Goal: Answer question/provide support

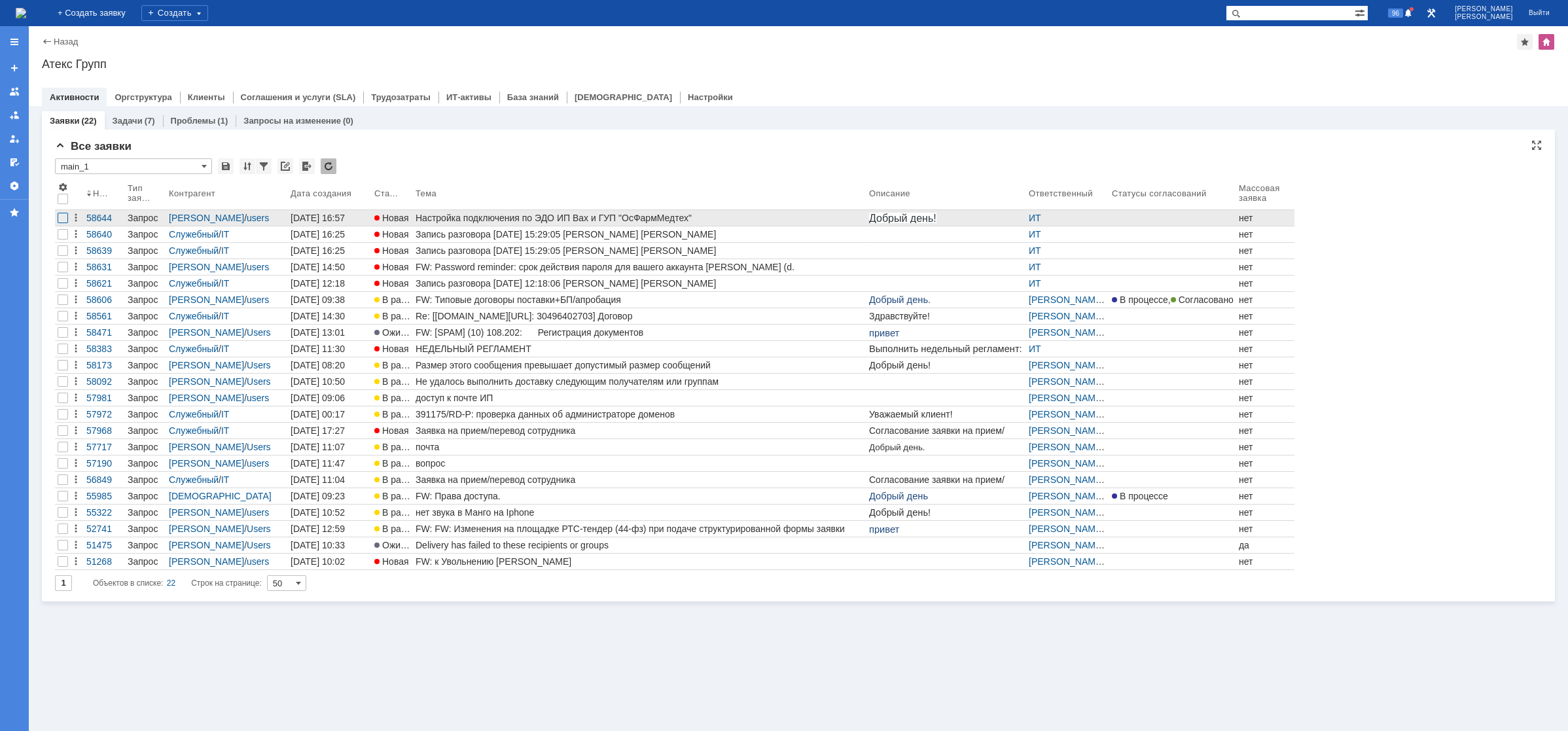
click at [65, 216] on div at bounding box center [62, 217] width 10 height 10
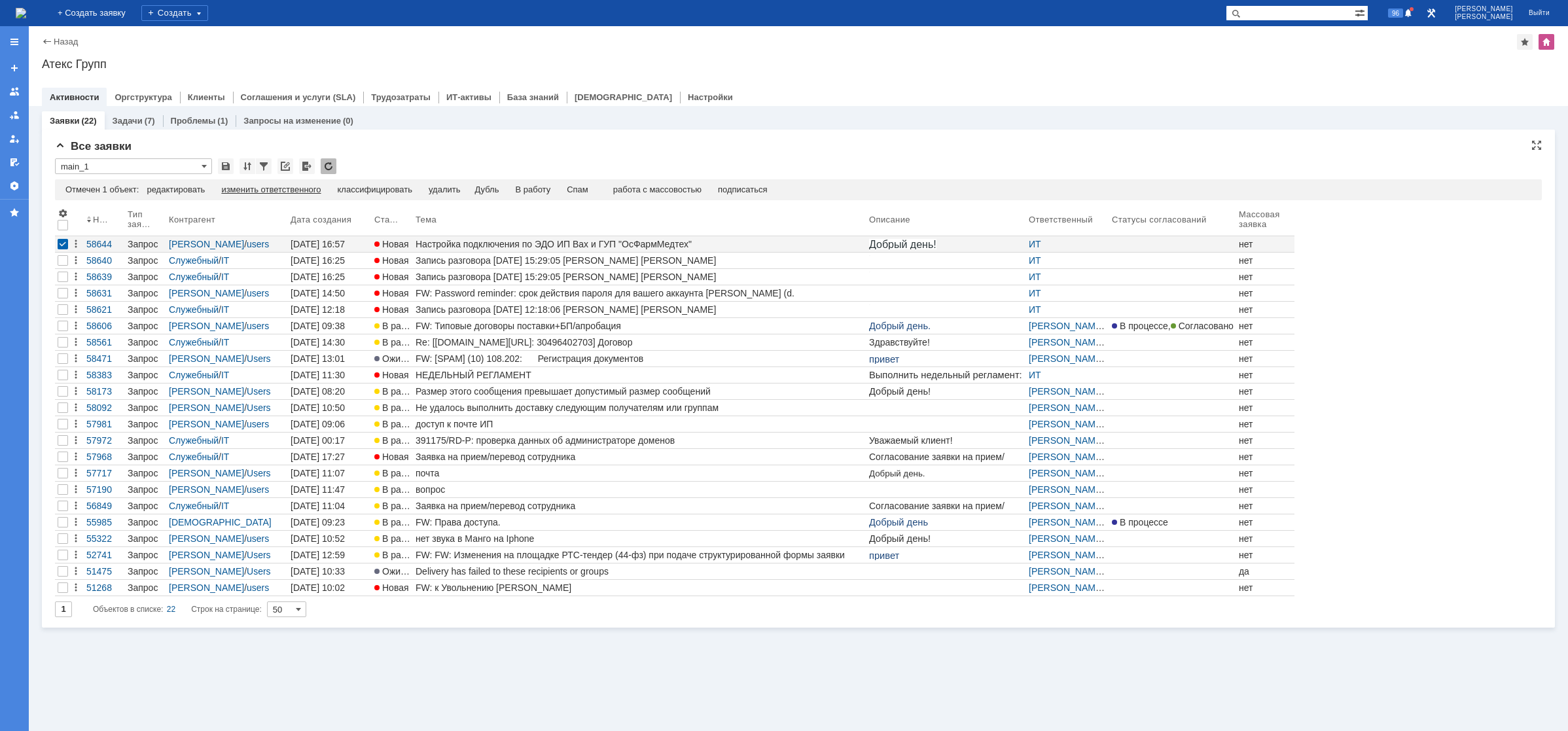
click at [275, 193] on div "изменить ответственного" at bounding box center [271, 189] width 99 height 10
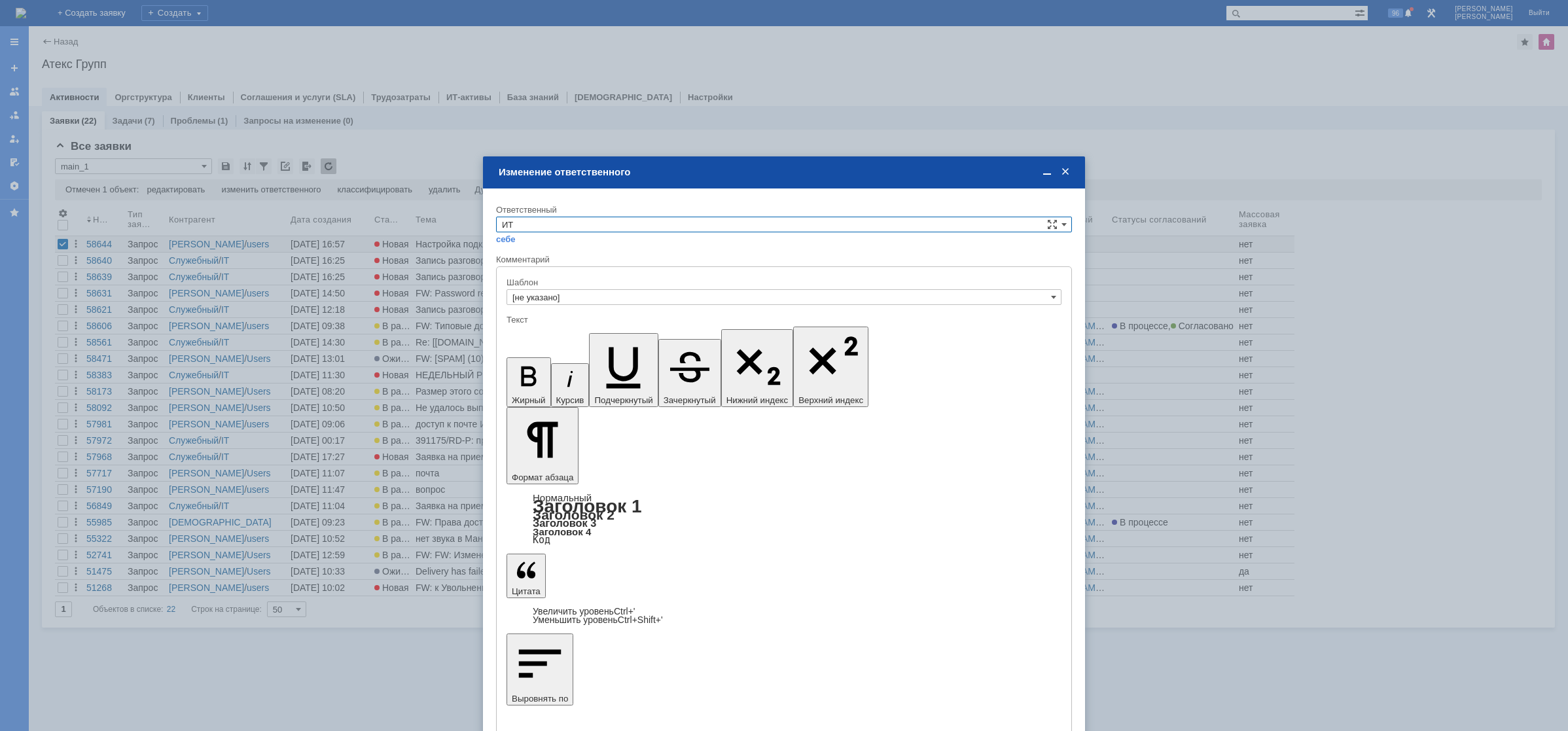
click at [574, 230] on input "ИТ" at bounding box center [784, 224] width 576 height 16
click at [522, 329] on span "АСУ" at bounding box center [784, 332] width 564 height 10
type input "АСУ"
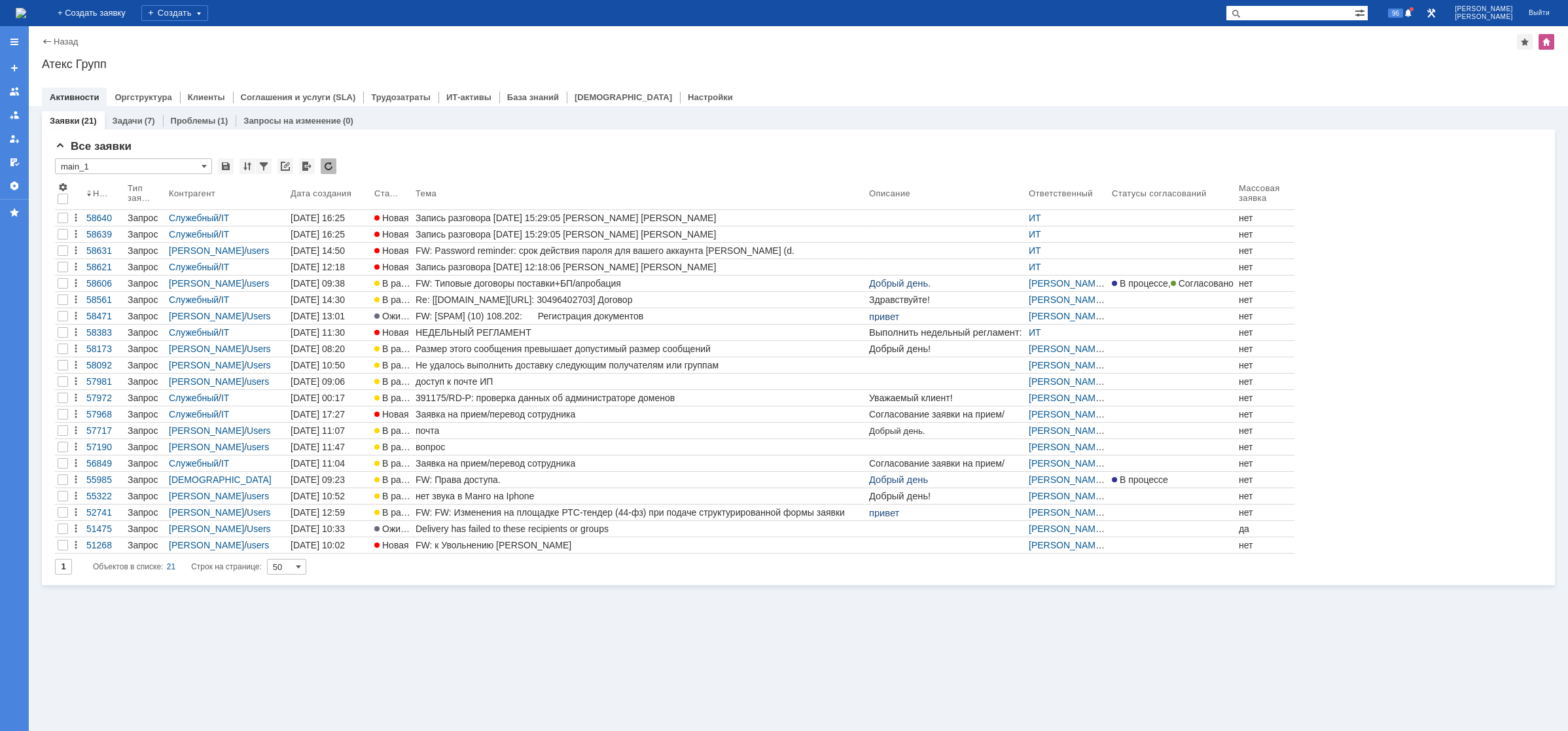
drag, startPoint x: 451, startPoint y: 245, endPoint x: 444, endPoint y: 246, distance: 7.1
click at [452, 245] on link "FW: Password reminder: срок действия пароля для вашего аккаунта [PERSON_NAME] (…" at bounding box center [639, 250] width 453 height 16
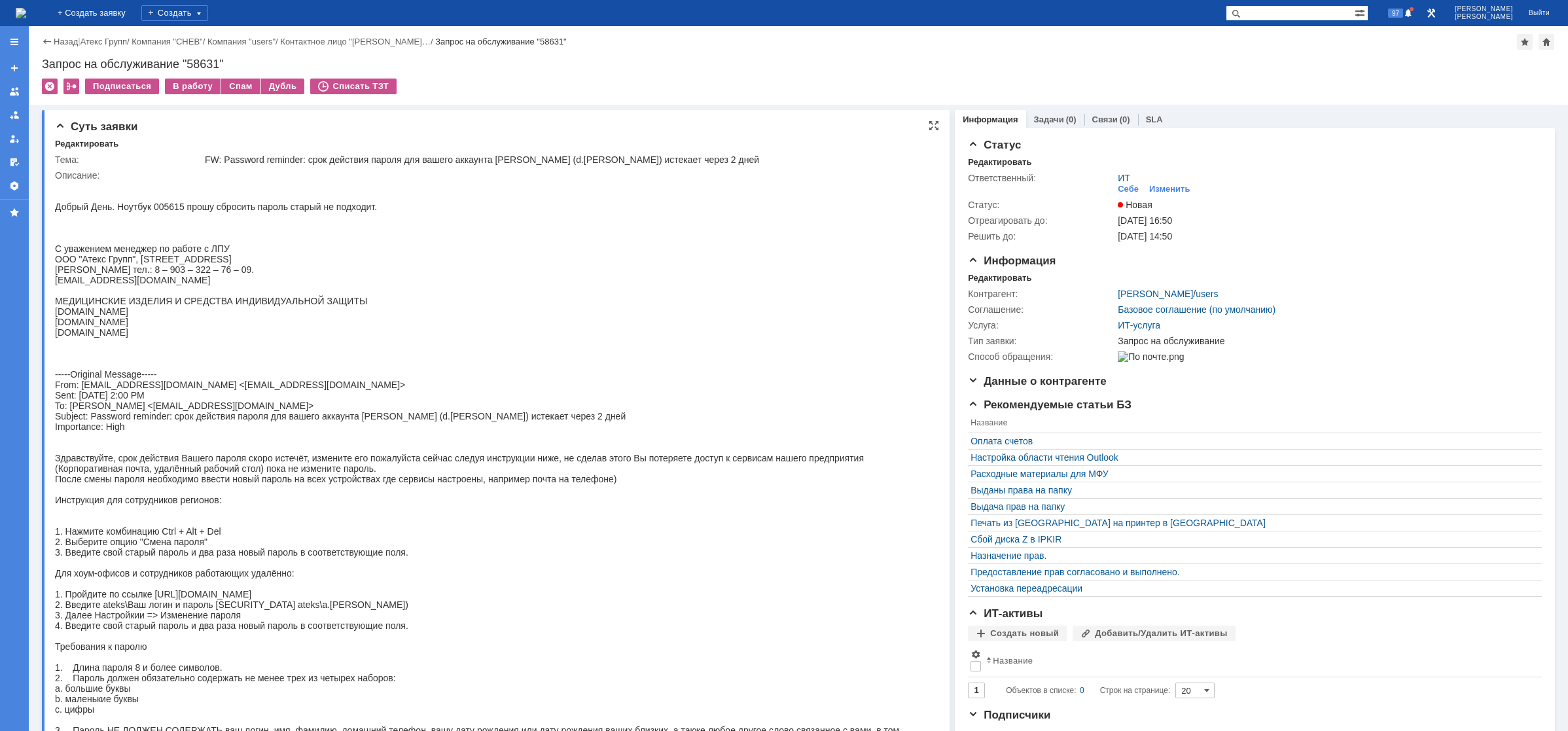
click at [342, 201] on body "Добрый День. Ноутбук 005615 прошу сбросить пароль старый не подходит. С уважени…" at bounding box center [489, 495] width 868 height 629
drag, startPoint x: 184, startPoint y: 207, endPoint x: 166, endPoint y: 207, distance: 18.0
click at [166, 207] on body "Добрый День. Ноутбук 005615 прошу сбросить пароль старый не подходит. С уважени…" at bounding box center [489, 495] width 868 height 629
click at [191, 84] on div "В работу" at bounding box center [192, 86] width 56 height 16
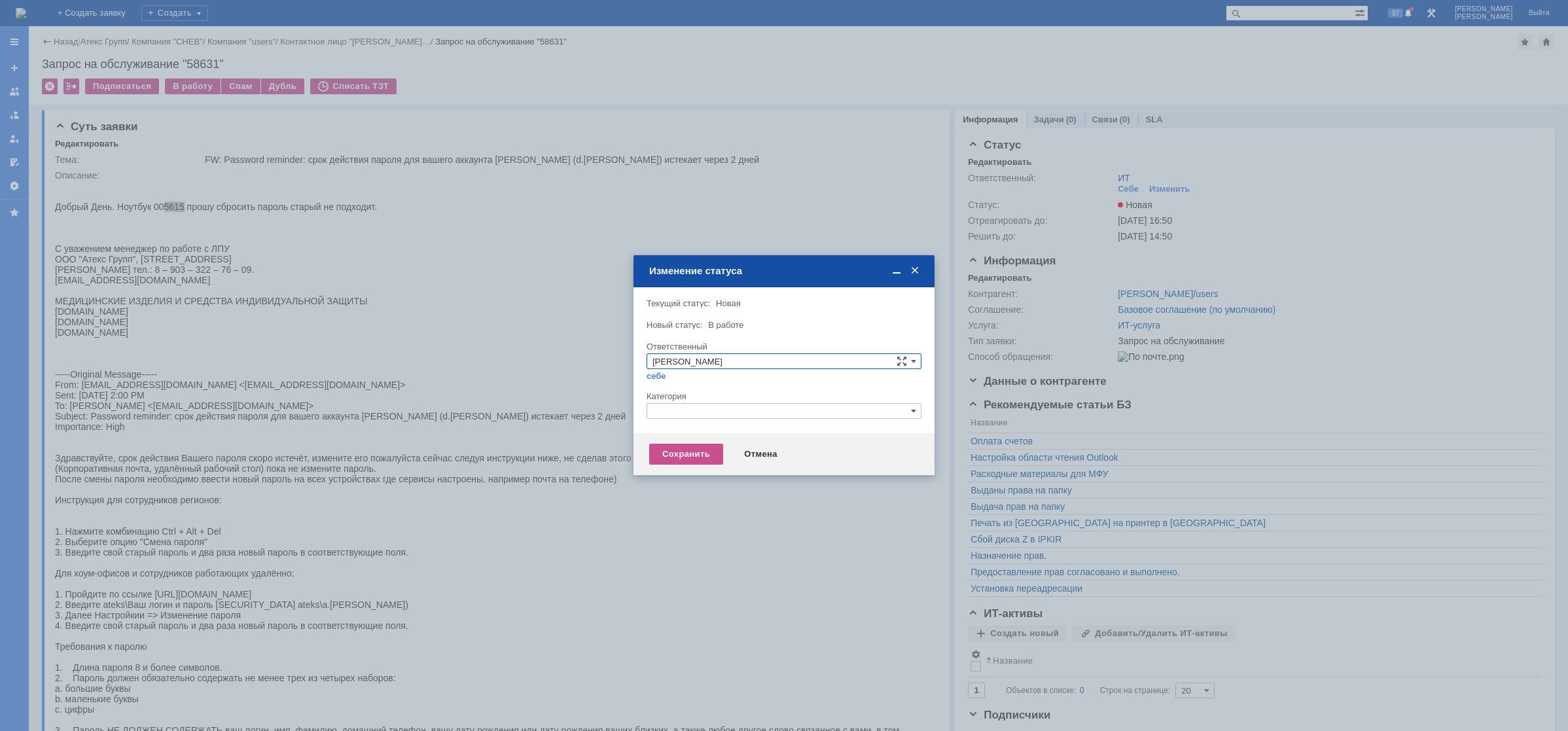
click at [691, 423] on div at bounding box center [784, 423] width 275 height 9
click at [693, 407] on input "text" at bounding box center [784, 411] width 275 height 16
drag, startPoint x: 673, startPoint y: 414, endPoint x: 598, endPoint y: 400, distance: 76.3
click at [598, 400] on body "Идет загрузка, пожалуйста, подождите. На домашнюю + Создать заявку Создать 97 […" at bounding box center [784, 365] width 1568 height 731
click at [709, 468] on span "Сброс пароля" at bounding box center [784, 472] width 263 height 10
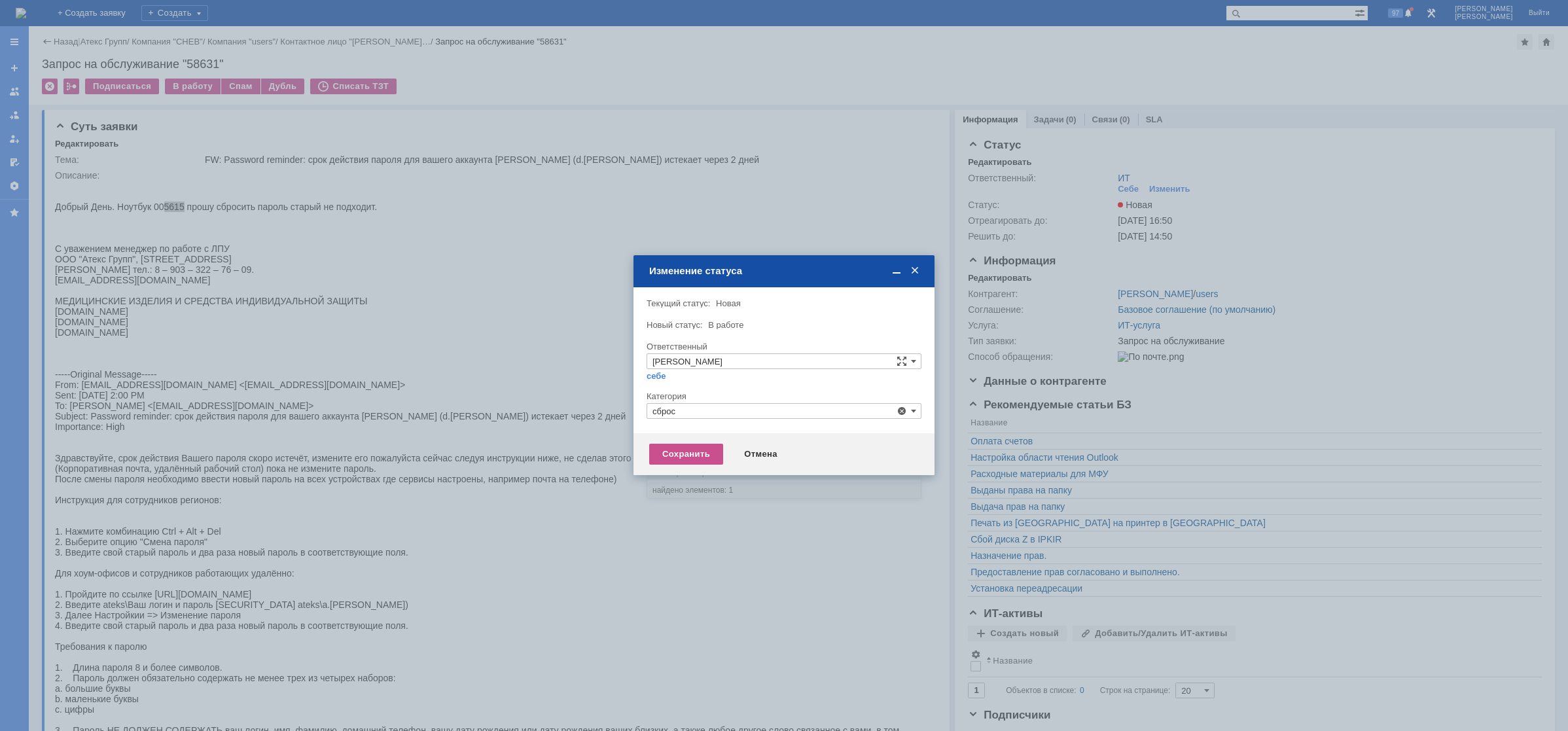
type input "Сброс пароля"
click at [691, 444] on div "Сохранить" at bounding box center [686, 454] width 74 height 21
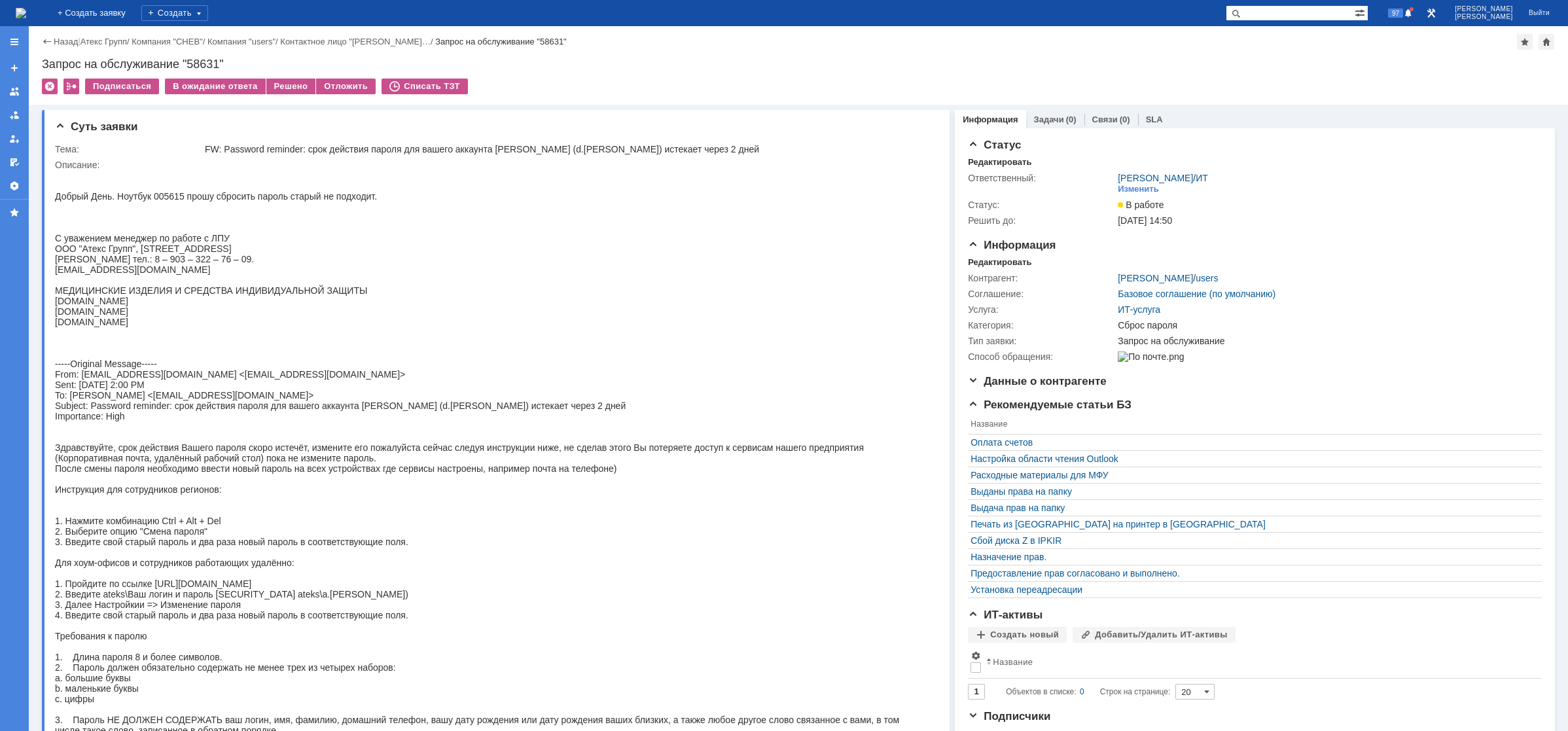
click at [287, 94] on td "Решено" at bounding box center [291, 87] width 50 height 17
click at [290, 89] on div "Решено" at bounding box center [291, 86] width 50 height 16
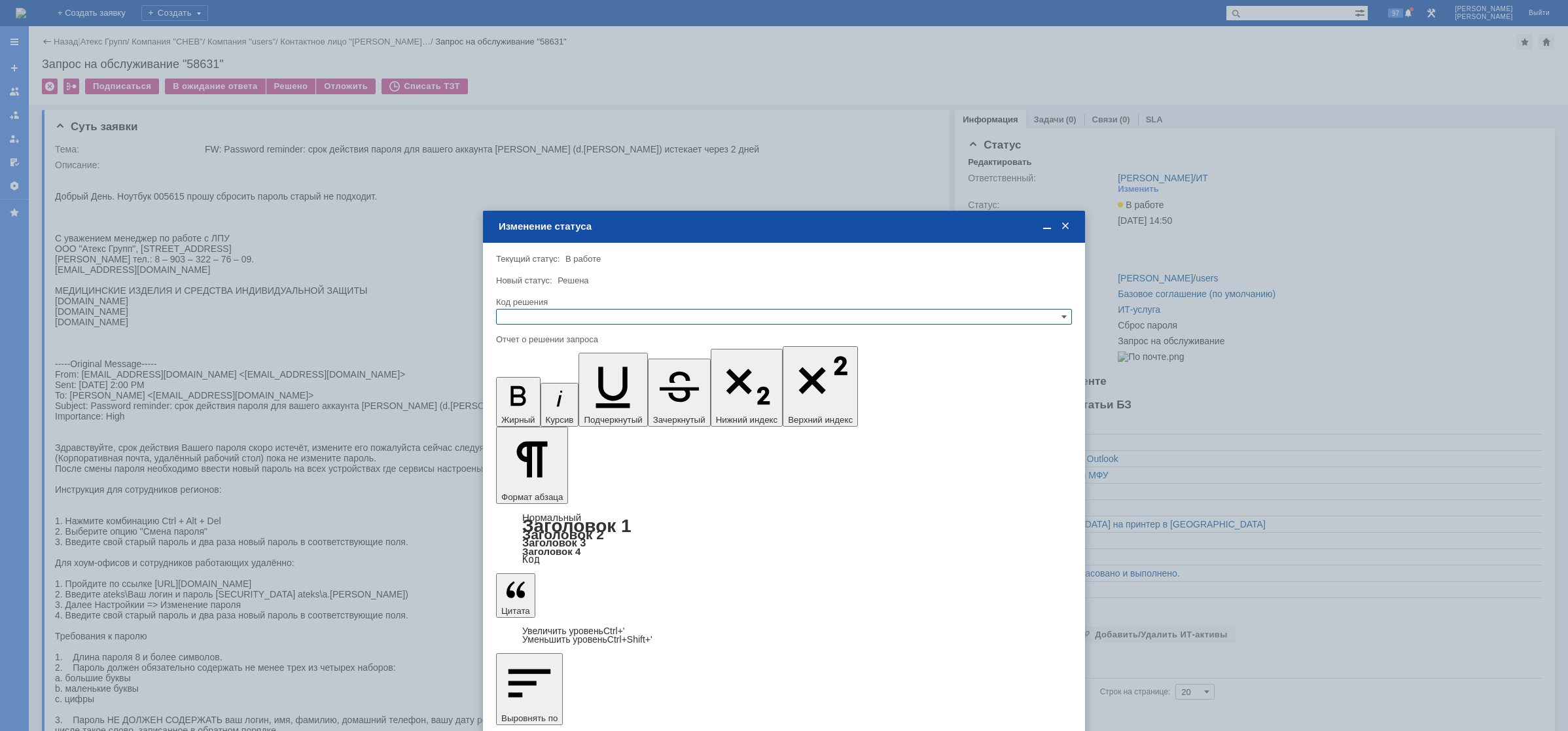
click at [632, 312] on input "text" at bounding box center [784, 317] width 576 height 16
click at [545, 382] on span "Решено" at bounding box center [784, 380] width 564 height 10
type input "Решено"
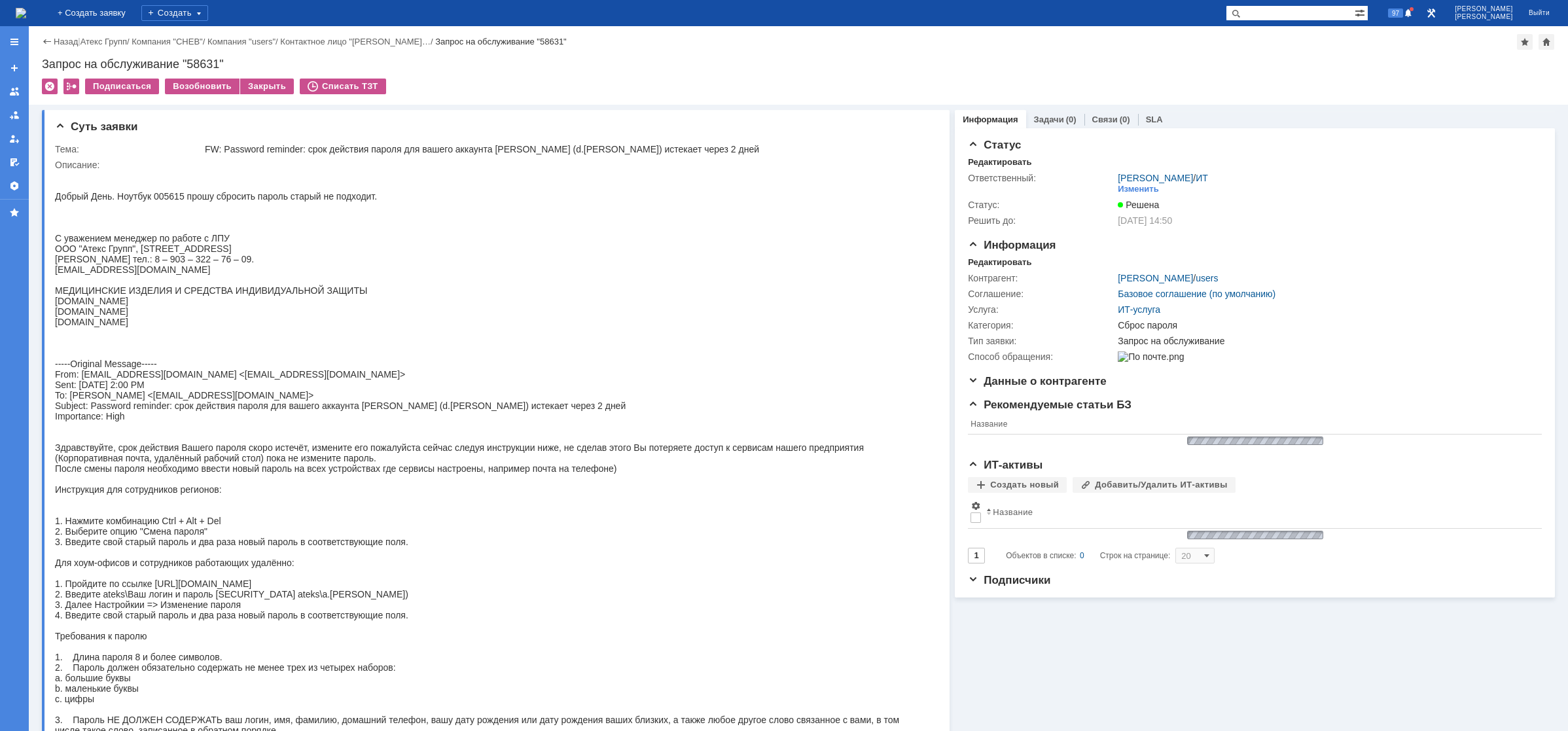
click at [26, 16] on img at bounding box center [20, 13] width 10 height 10
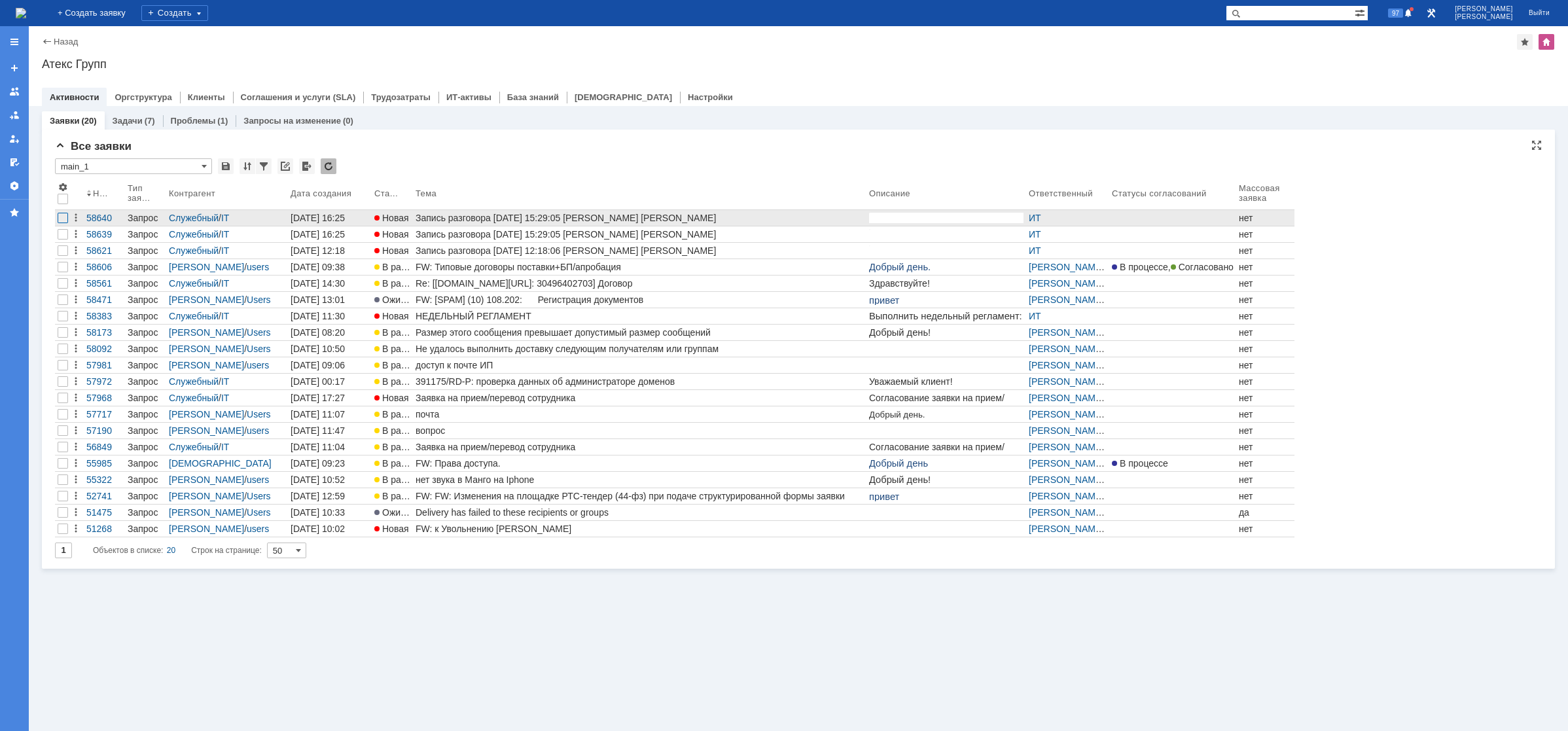
click at [57, 219] on div at bounding box center [62, 217] width 16 height 16
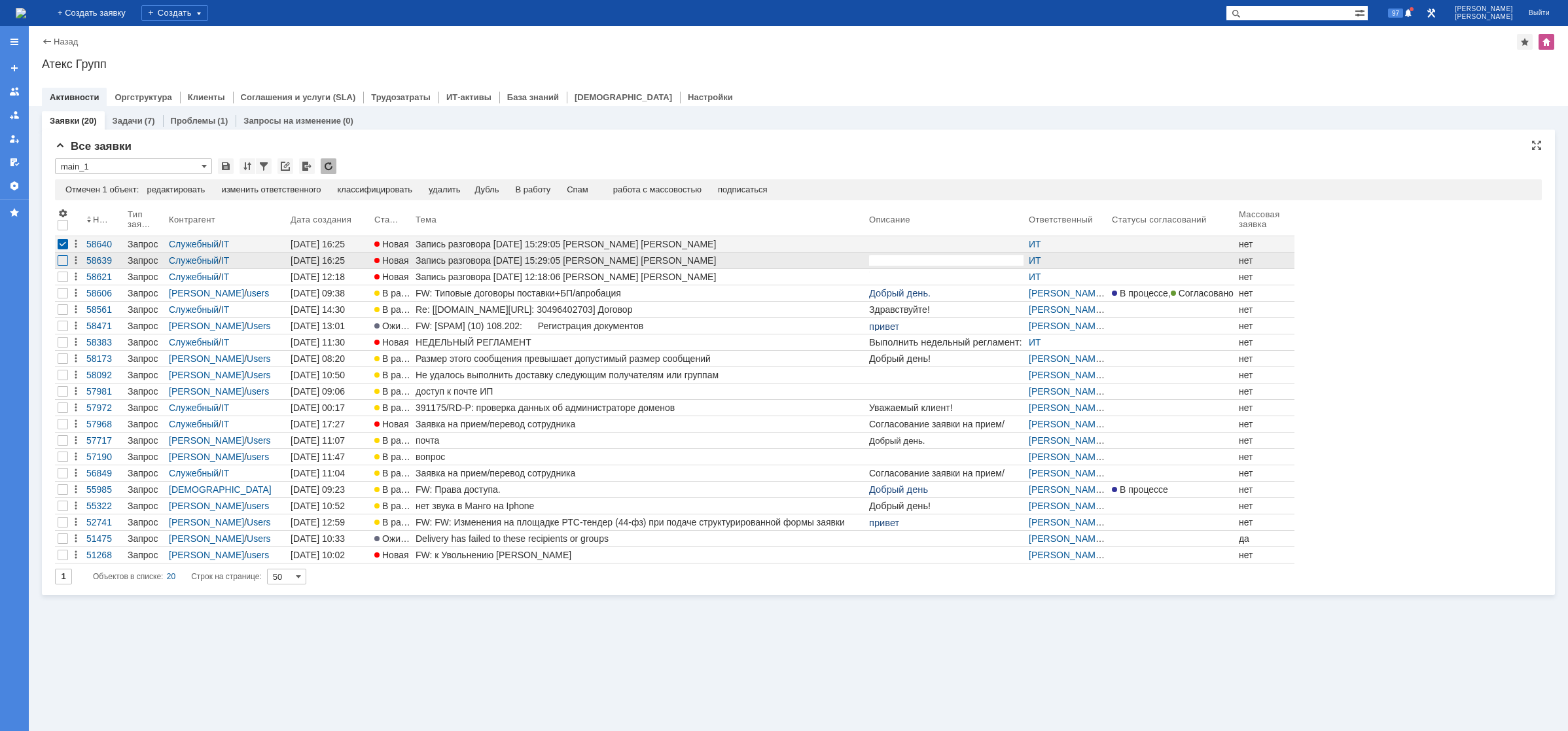
click at [61, 261] on div at bounding box center [62, 260] width 10 height 10
click at [556, 185] on div "Спам" at bounding box center [551, 189] width 22 height 10
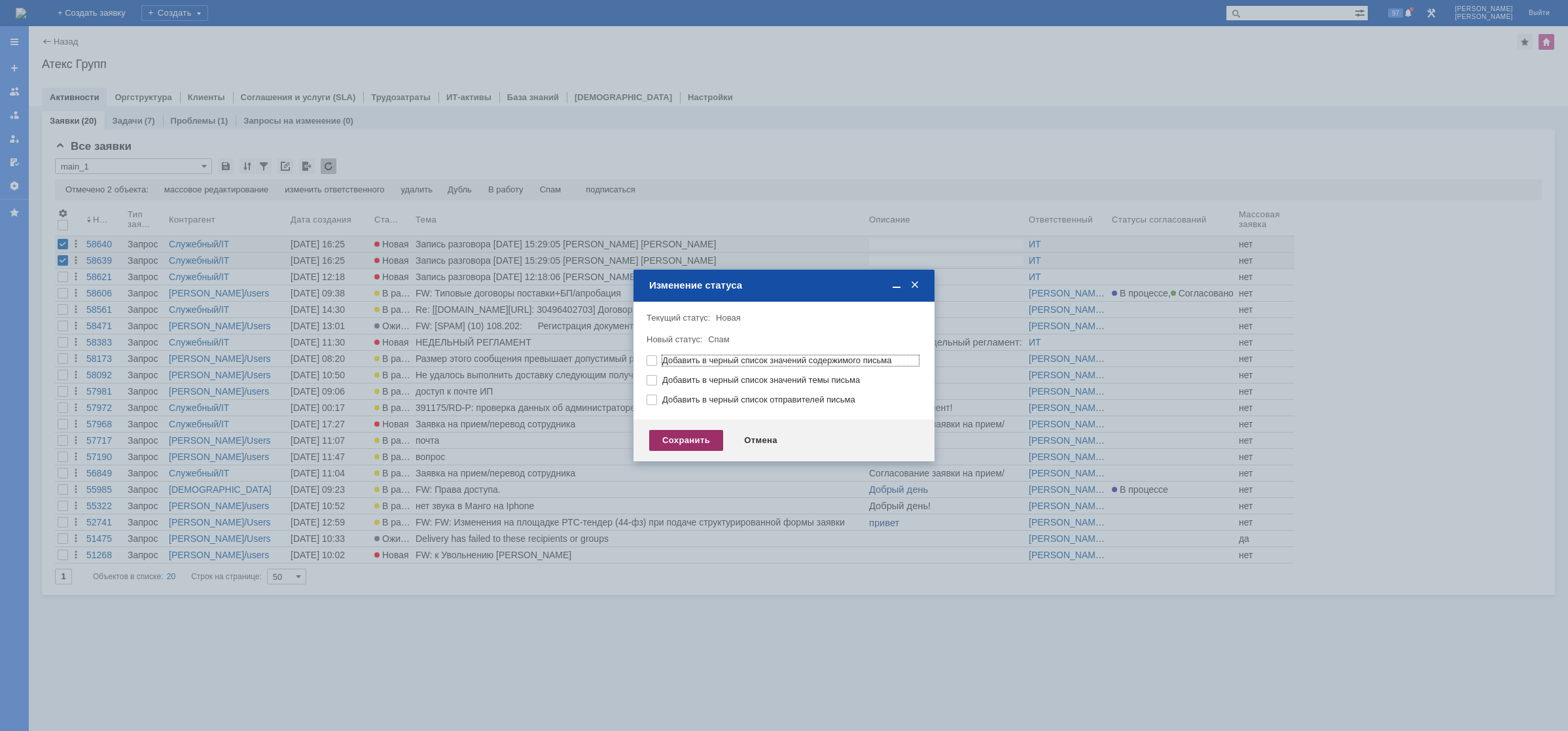
click at [701, 437] on div "Сохранить" at bounding box center [686, 440] width 74 height 21
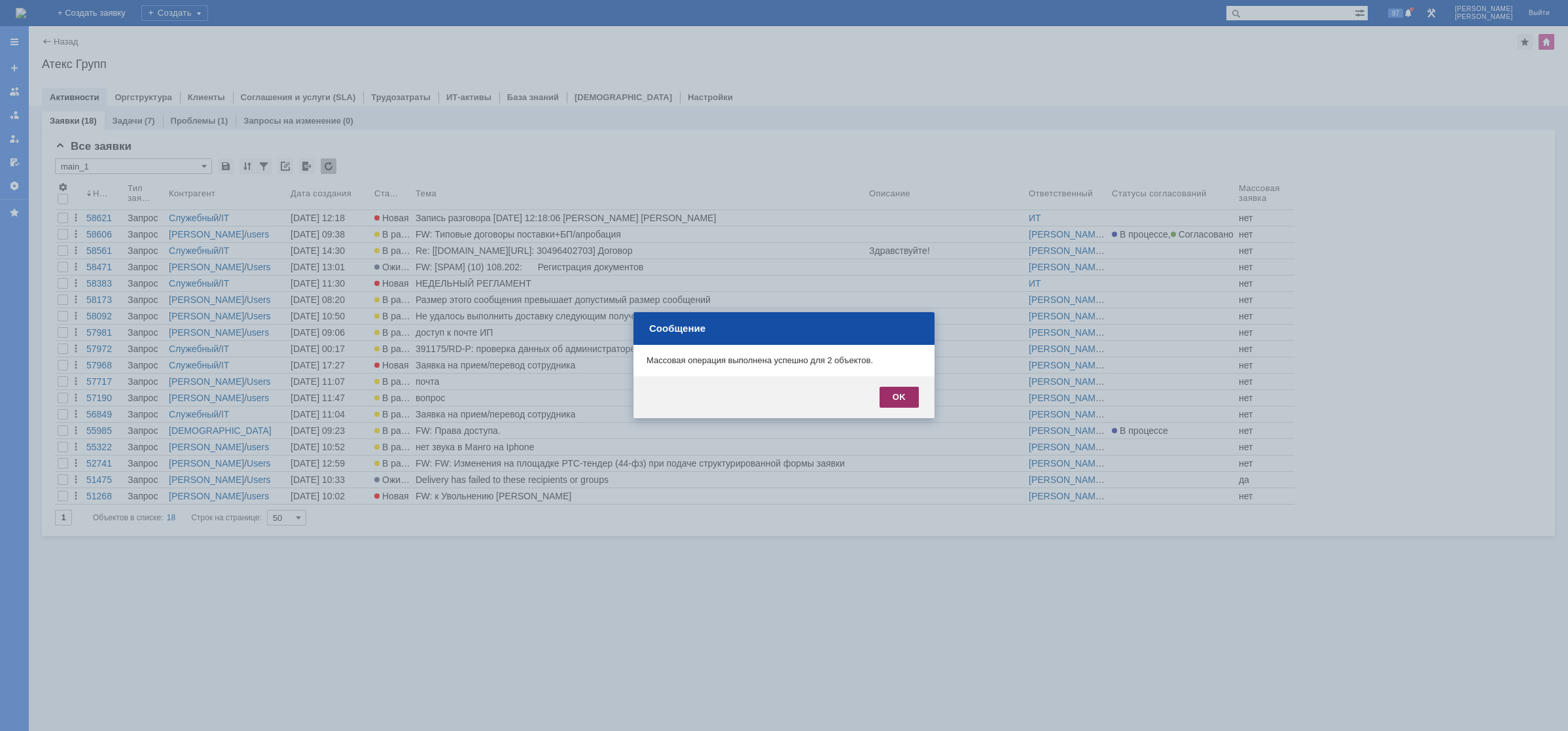
click at [913, 392] on div "OK" at bounding box center [898, 397] width 39 height 21
